Goal: Task Accomplishment & Management: Complete application form

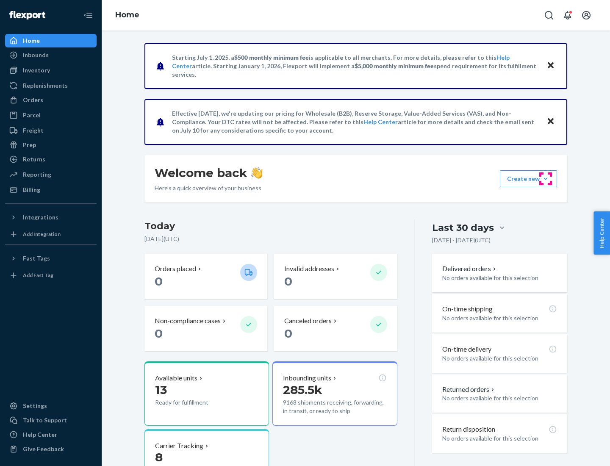
click at [546, 179] on button "Create new Create new inbound Create new order Create new product" at bounding box center [528, 178] width 57 height 17
click at [51, 55] on div "Inbounds" at bounding box center [51, 55] width 90 height 12
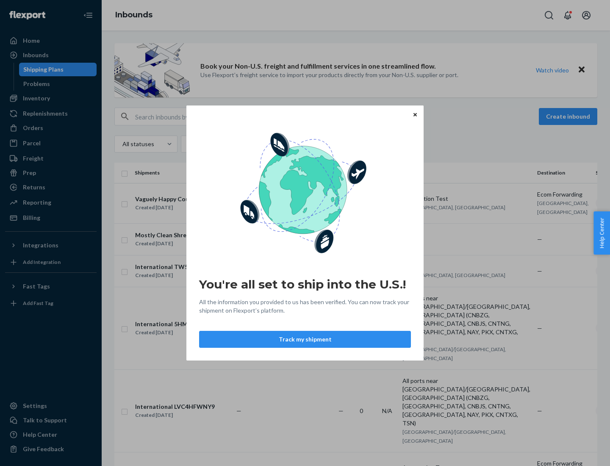
click at [51, 98] on div "You're all set to ship into the U.S.! All the information you provided to us ha…" at bounding box center [305, 233] width 610 height 466
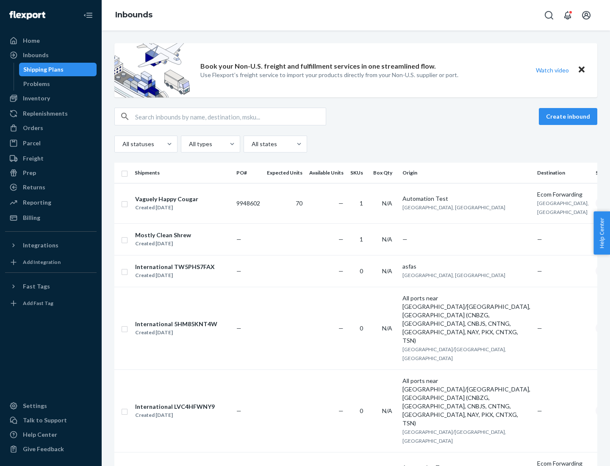
click at [356, 15] on div "Inbounds" at bounding box center [356, 15] width 509 height 31
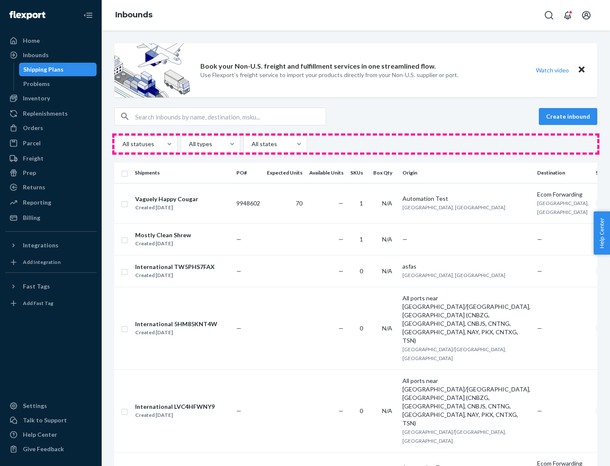
click at [356, 144] on div "All statuses All types All states" at bounding box center [355, 144] width 483 height 17
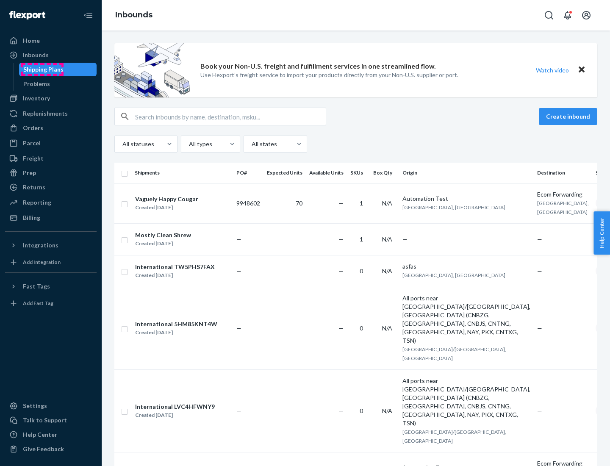
click at [42, 70] on div "Shipping Plans" at bounding box center [43, 69] width 40 height 8
click at [570, 117] on button "Create inbound" at bounding box center [568, 116] width 59 height 17
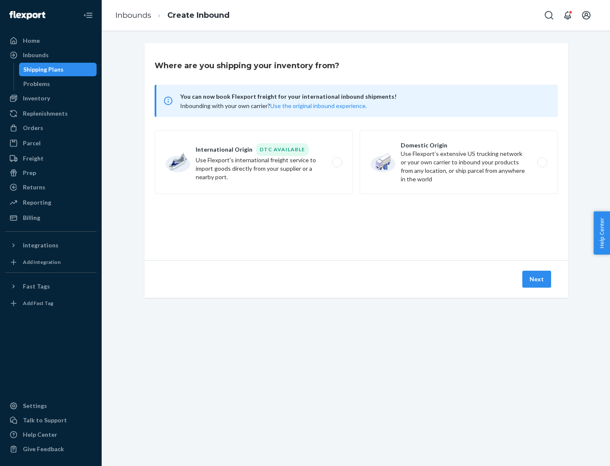
click at [254, 162] on label "International Origin DTC Available Use Flexport's international freight service…" at bounding box center [254, 163] width 198 height 64
click at [337, 162] on input "International Origin DTC Available Use Flexport's international freight service…" at bounding box center [340, 163] width 6 height 6
radio input "true"
click at [357, 222] on icon at bounding box center [357, 222] width 24 height 24
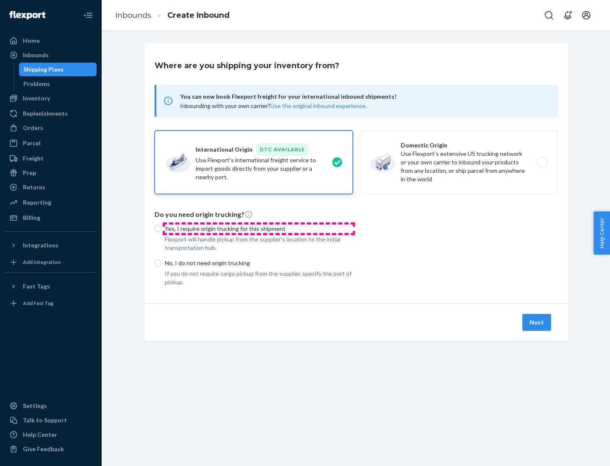
click at [259, 229] on p "Yes, I require origin trucking for this shipment" at bounding box center [259, 229] width 188 height 8
click at [162, 229] on input "Yes, I require origin trucking for this shipment" at bounding box center [158, 229] width 7 height 7
radio input "true"
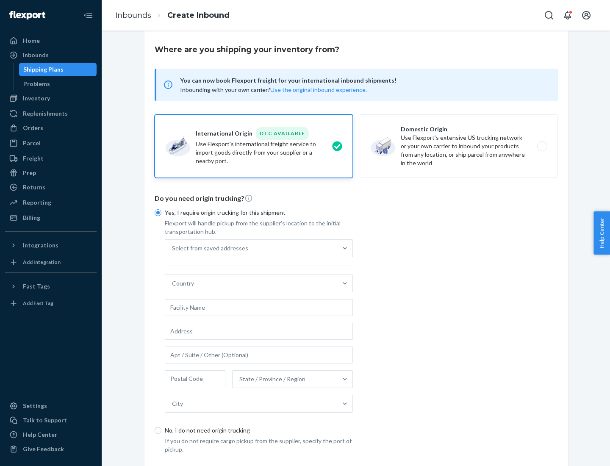
click at [251, 248] on div "Select from saved addresses" at bounding box center [251, 248] width 172 height 17
click at [173, 248] on input "Select from saved addresses" at bounding box center [172, 248] width 1 height 8
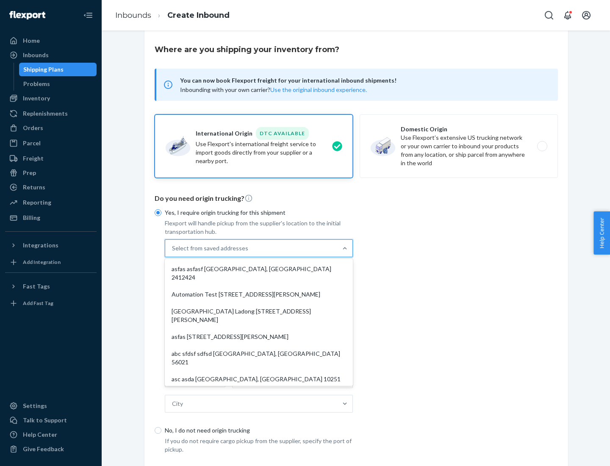
scroll to position [37, 0]
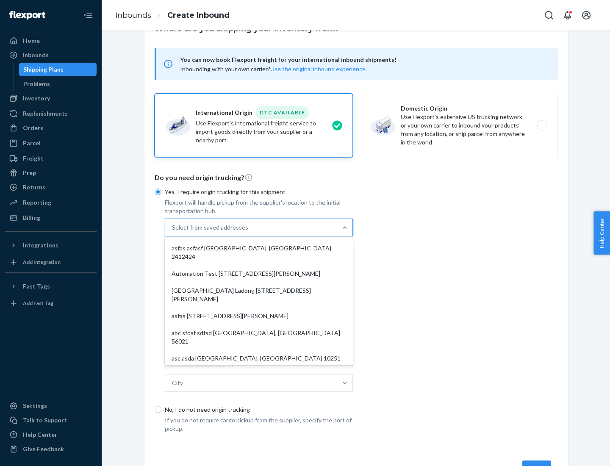
click at [259, 248] on div "asfas asfasf [GEOGRAPHIC_DATA], [GEOGRAPHIC_DATA] 2412424" at bounding box center [259, 252] width 185 height 25
click at [173, 232] on input "option asfas asfasf [GEOGRAPHIC_DATA], [GEOGRAPHIC_DATA] 2412424 focused, 1 of …" at bounding box center [172, 227] width 1 height 8
type input "asfas"
type input "asfasf"
type input "2412424"
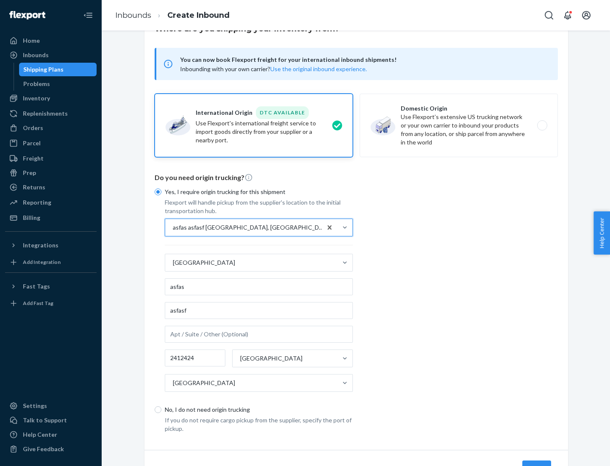
scroll to position [79, 0]
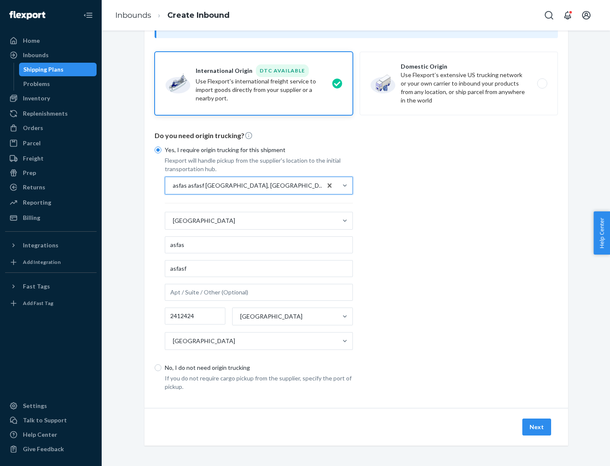
click at [538, 427] on button "Next" at bounding box center [537, 427] width 29 height 17
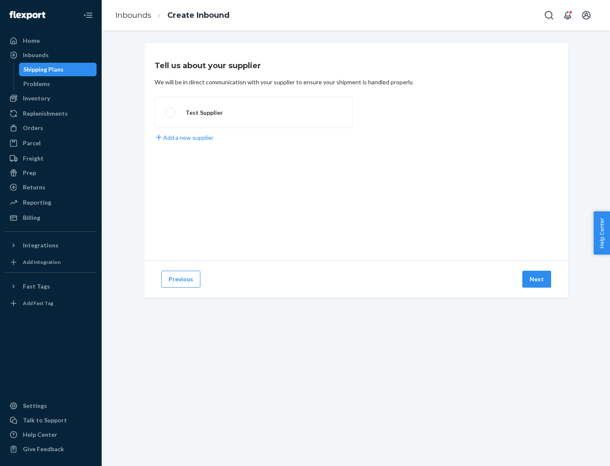
click at [254, 112] on label "Test Supplier" at bounding box center [254, 112] width 198 height 31
click at [171, 112] on input "Test Supplier" at bounding box center [168, 113] width 6 height 6
radio input "true"
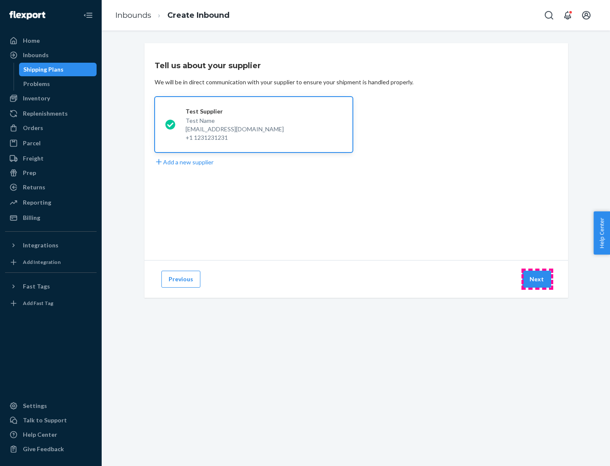
click at [538, 279] on button "Next" at bounding box center [537, 279] width 29 height 17
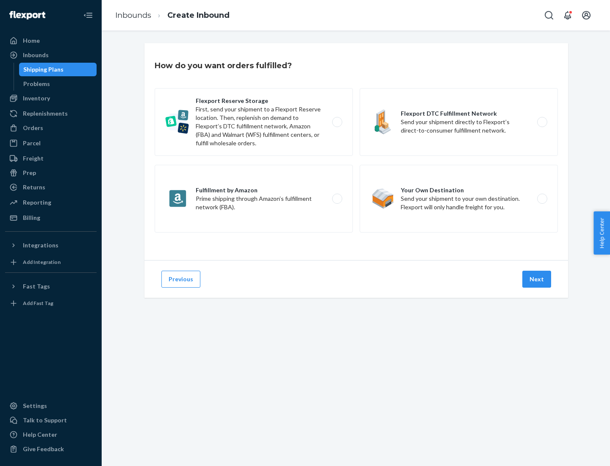
click at [254, 199] on label "Fulfillment by Amazon Prime shipping through Amazon’s fulfillment network (FBA)." at bounding box center [254, 199] width 198 height 68
click at [337, 199] on input "Fulfillment by Amazon Prime shipping through Amazon’s fulfillment network (FBA)." at bounding box center [340, 199] width 6 height 6
radio input "true"
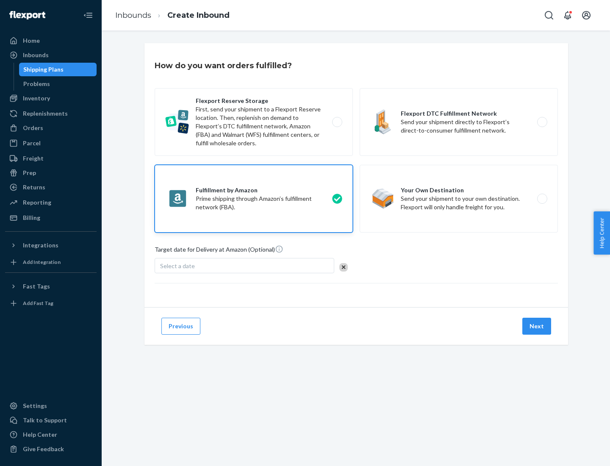
click at [538, 326] on button "Next" at bounding box center [537, 326] width 29 height 17
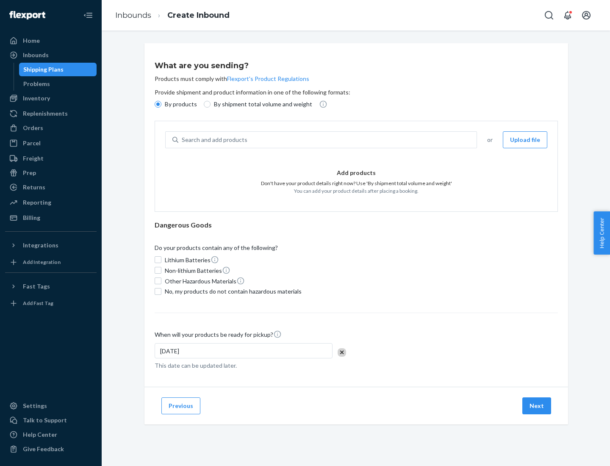
click at [261, 104] on p "By shipment total volume and weight" at bounding box center [263, 104] width 98 height 8
click at [211, 104] on input "By shipment total volume and weight" at bounding box center [207, 104] width 7 height 7
radio input "true"
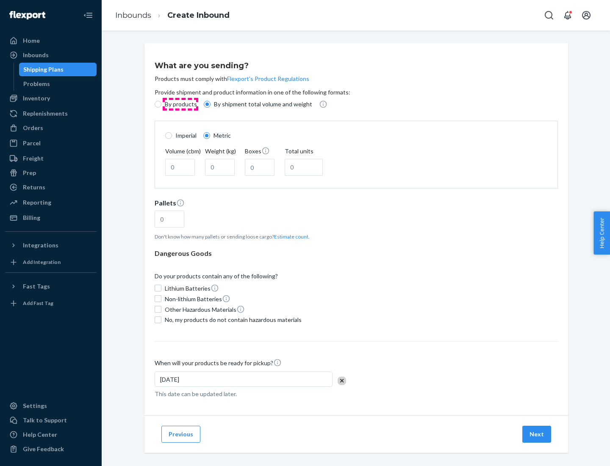
click at [180, 104] on p "By products" at bounding box center [181, 104] width 32 height 8
click at [162, 104] on input "By products" at bounding box center [158, 104] width 7 height 7
radio input "true"
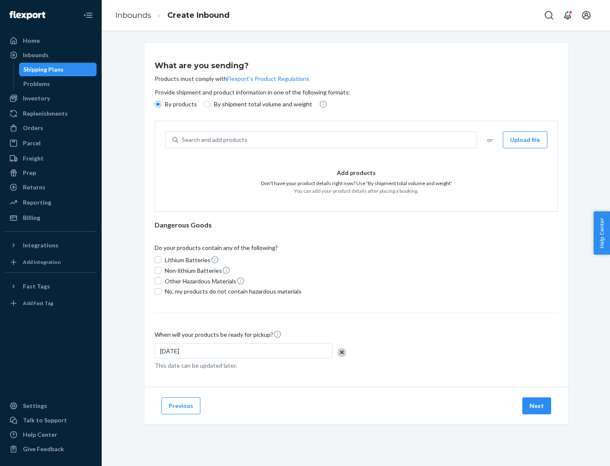
click at [328, 140] on div "Search and add products" at bounding box center [327, 139] width 298 height 15
click at [183, 140] on input "Search and add products" at bounding box center [182, 140] width 1 height 8
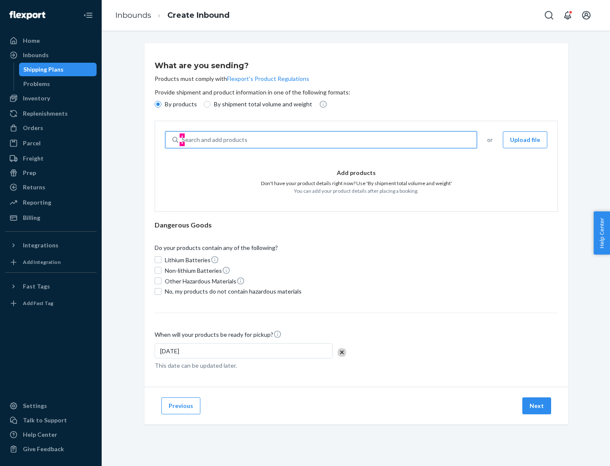
type input "test"
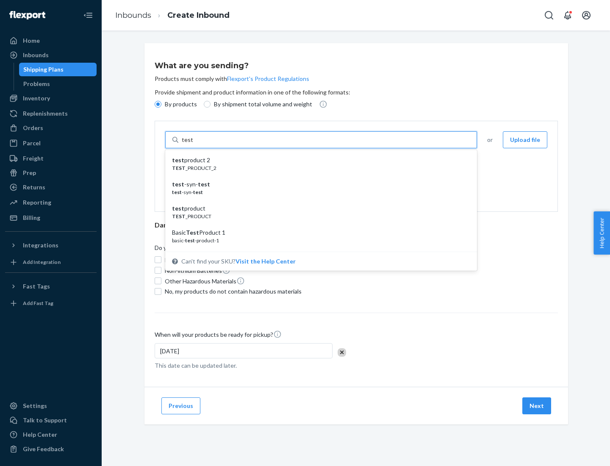
click at [318, 160] on div "test product 2" at bounding box center [318, 160] width 292 height 8
click at [193, 144] on input "test" at bounding box center [187, 140] width 11 height 8
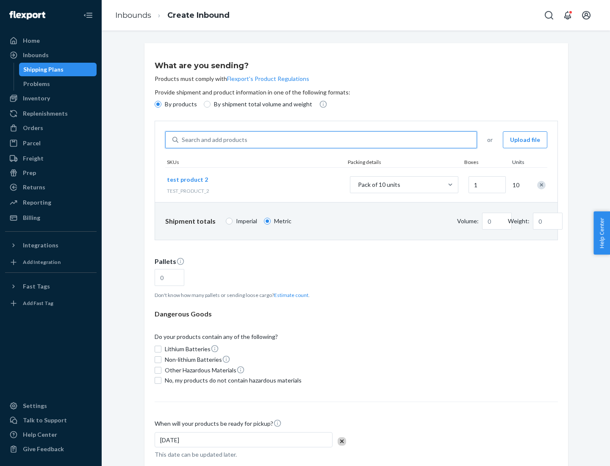
type input "0.02"
type input "22.23"
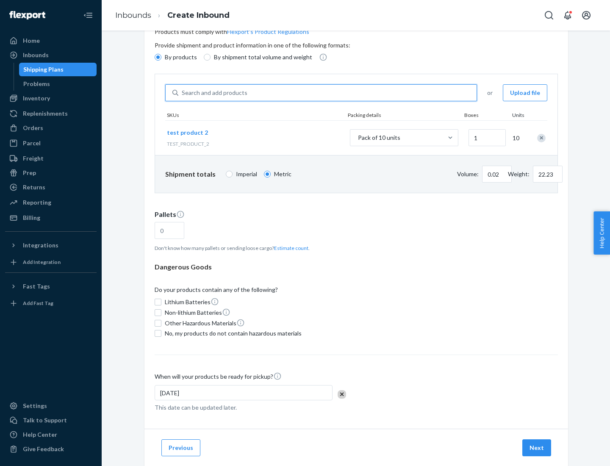
click at [290, 248] on button "Estimate count" at bounding box center [291, 248] width 34 height 7
type input "1"
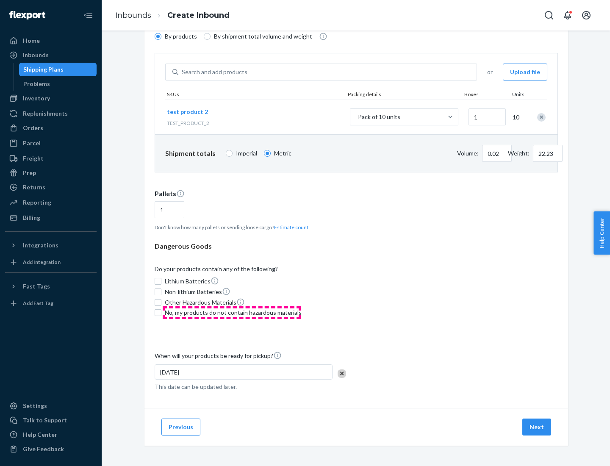
click at [232, 313] on span "No, my products do not contain hazardous materials" at bounding box center [233, 313] width 137 height 8
click at [162, 313] on input "No, my products do not contain hazardous materials" at bounding box center [158, 312] width 7 height 7
checkbox input "true"
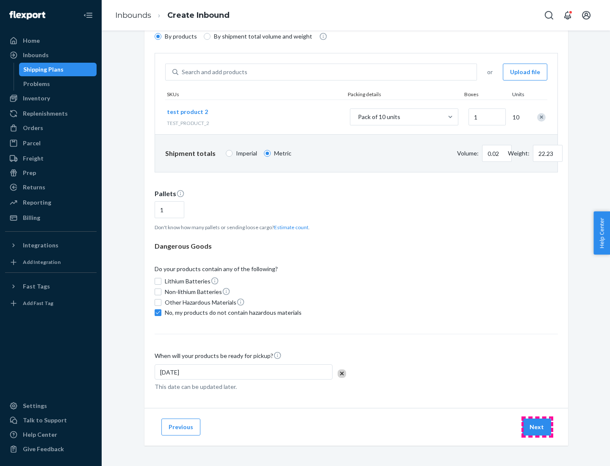
click at [538, 427] on button "Next" at bounding box center [537, 427] width 29 height 17
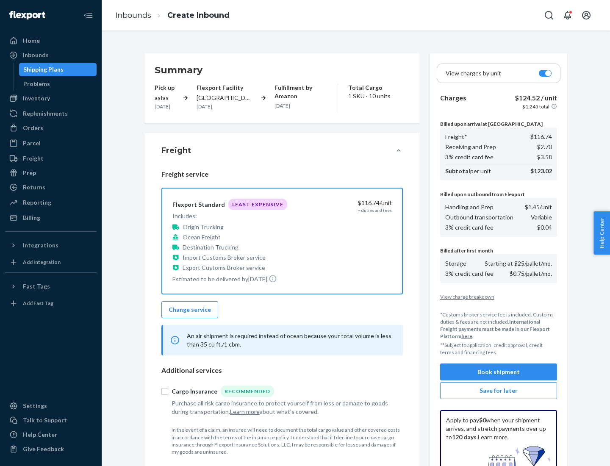
scroll to position [124, 0]
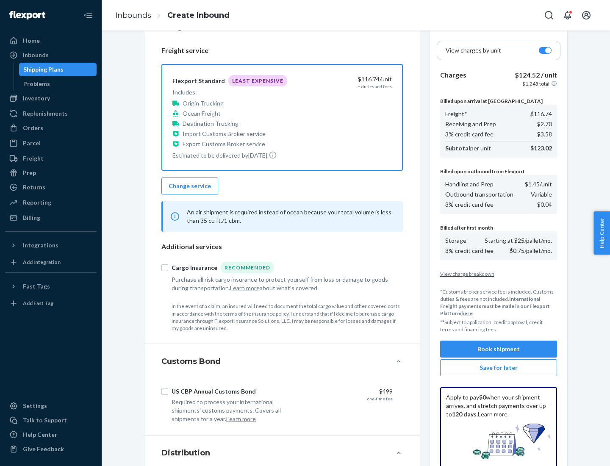
click at [499, 349] on button "Book shipment" at bounding box center [498, 349] width 117 height 17
